Goal: Task Accomplishment & Management: Use online tool/utility

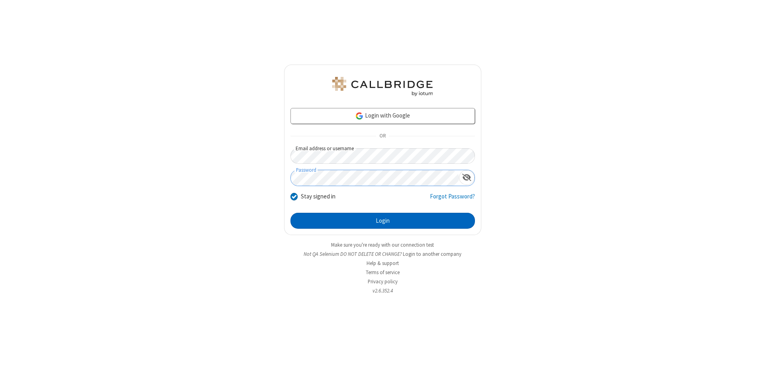
click at [382, 221] on button "Login" at bounding box center [382, 221] width 184 height 16
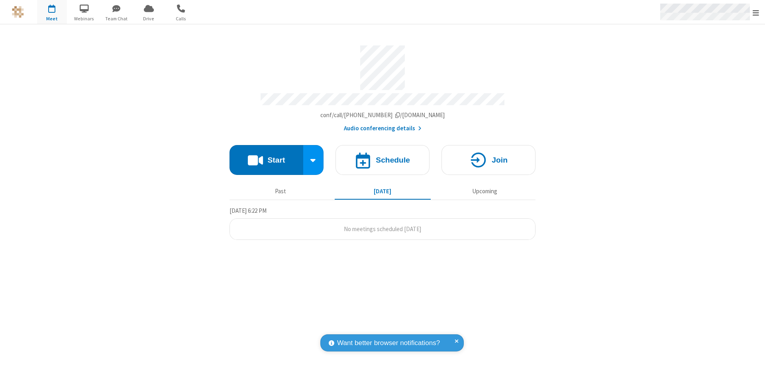
click at [756, 12] on span "Open menu" at bounding box center [756, 13] width 6 height 8
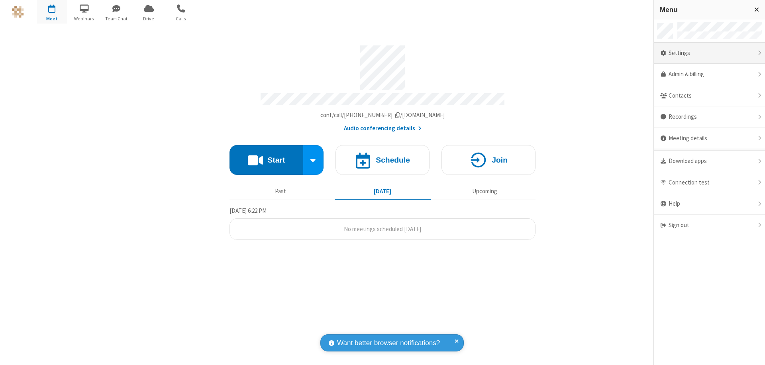
click at [709, 53] on div "Settings" at bounding box center [709, 54] width 111 height 22
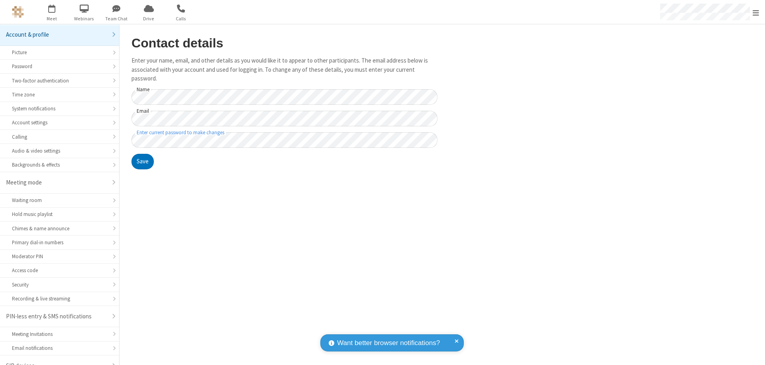
scroll to position [11, 0]
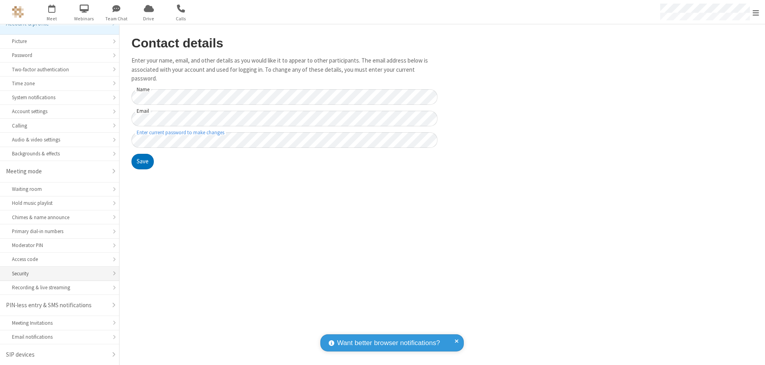
click at [57, 273] on div "Security" at bounding box center [59, 274] width 95 height 8
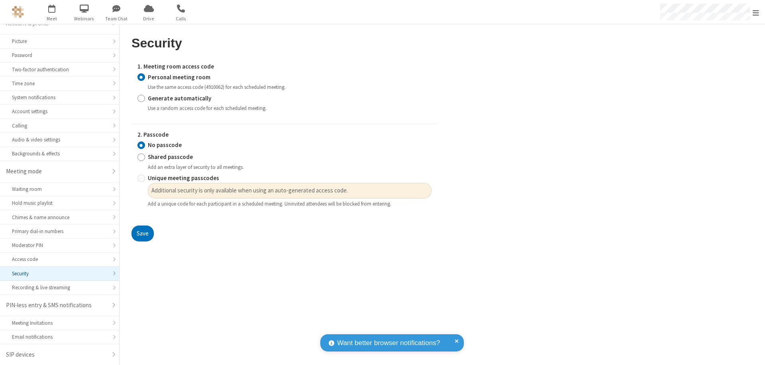
click at [141, 98] on input "Generate automatically" at bounding box center [141, 98] width 8 height 8
radio input "true"
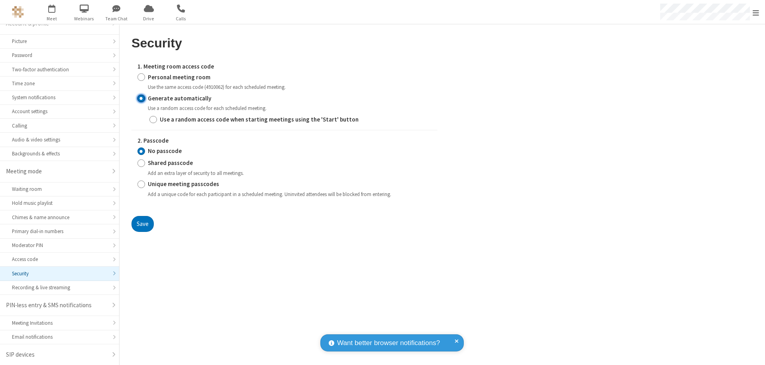
click at [141, 151] on input "No passcode" at bounding box center [141, 151] width 8 height 8
click at [142, 224] on button "Save" at bounding box center [142, 224] width 22 height 16
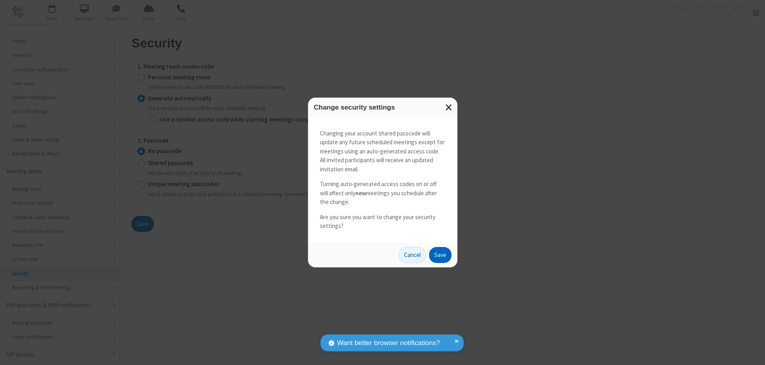
click at [440, 255] on button "Save" at bounding box center [440, 255] width 22 height 16
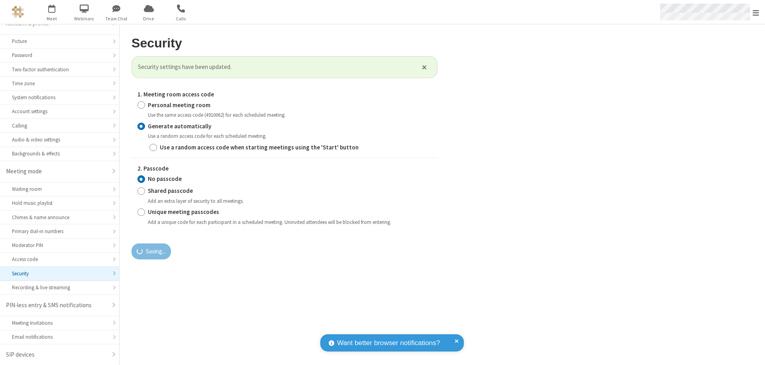
click at [756, 12] on span "Open menu" at bounding box center [756, 13] width 6 height 8
click at [52, 12] on span "button" at bounding box center [52, 9] width 30 height 14
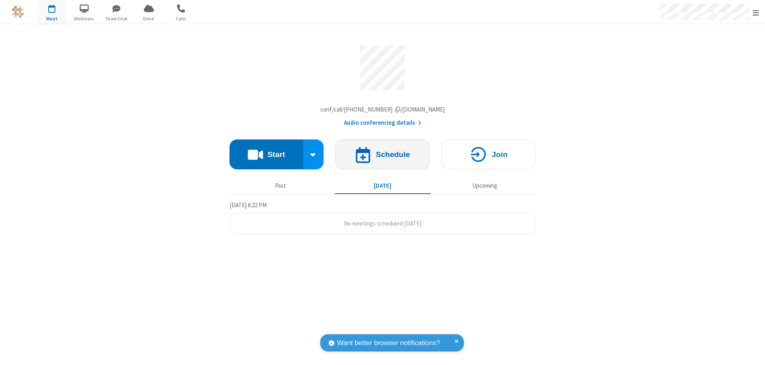
click at [382, 156] on h4 "Schedule" at bounding box center [393, 155] width 34 height 8
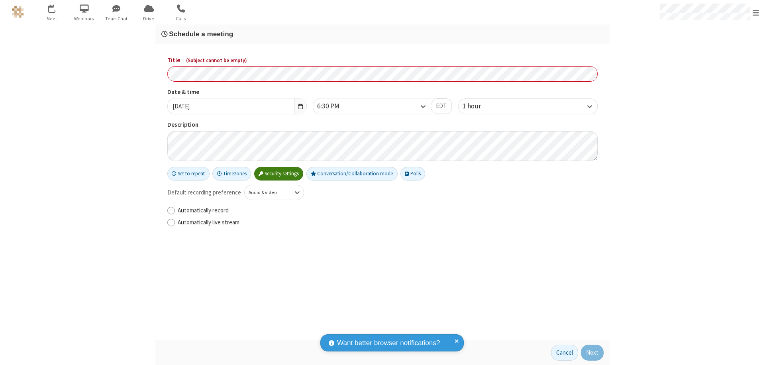
click at [382, 34] on h3 "Schedule a meeting" at bounding box center [382, 34] width 442 height 8
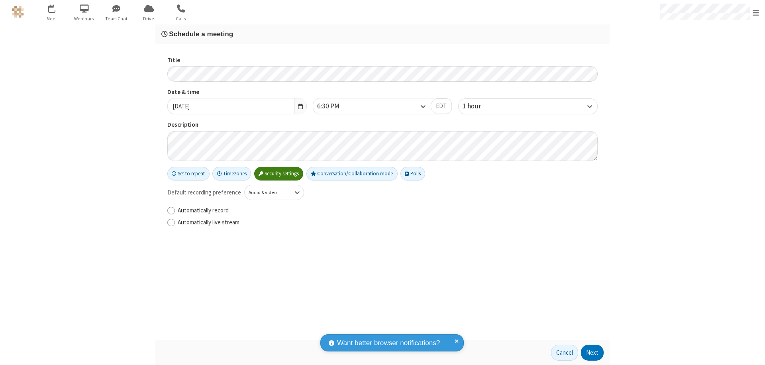
click at [592, 353] on button "Next" at bounding box center [592, 353] width 23 height 16
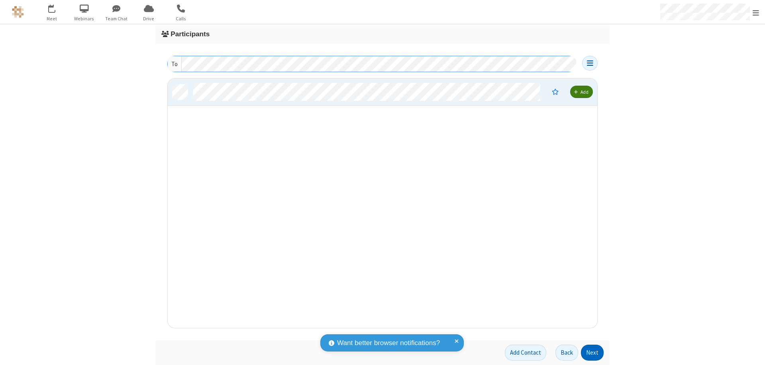
click at [592, 353] on button "Next" at bounding box center [592, 353] width 23 height 16
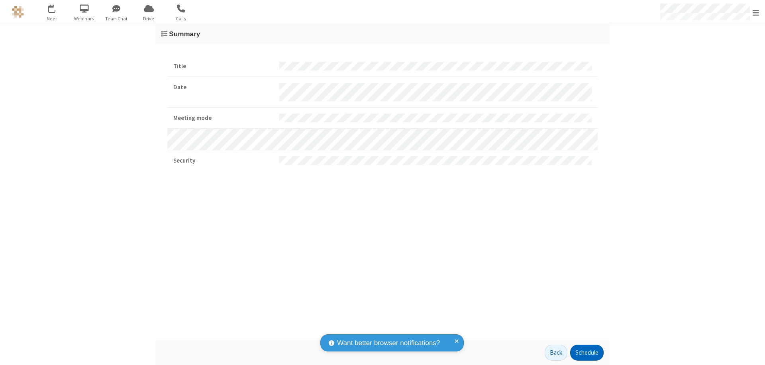
click at [586, 353] on button "Schedule" at bounding box center [586, 353] width 33 height 16
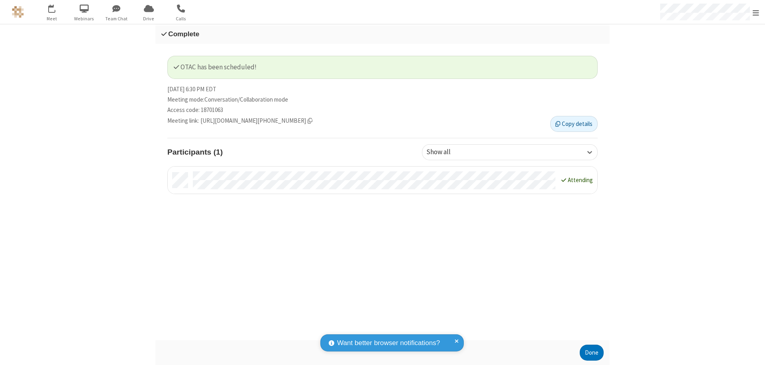
click at [592, 353] on button "Done" at bounding box center [592, 353] width 24 height 16
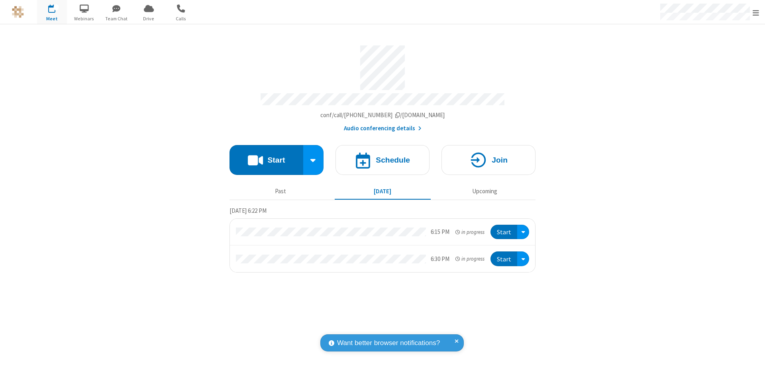
click at [504, 228] on button "Start" at bounding box center [503, 232] width 27 height 15
